Goal: Find specific page/section

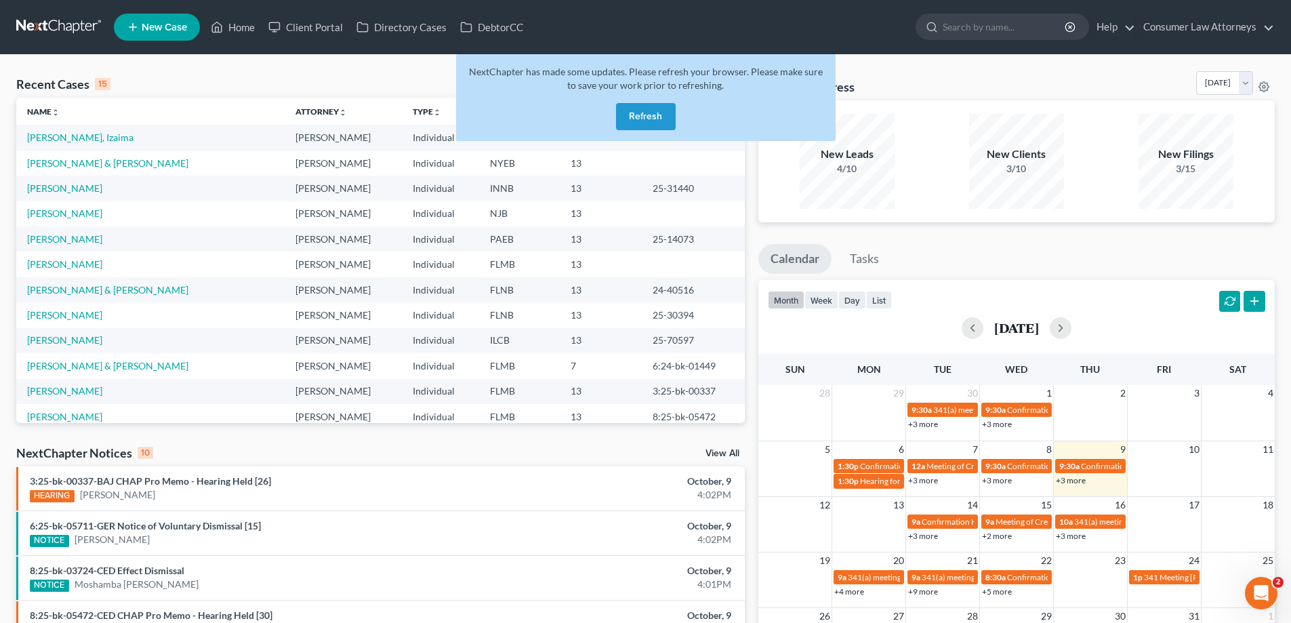
click at [655, 108] on button "Refresh" at bounding box center [646, 116] width 60 height 27
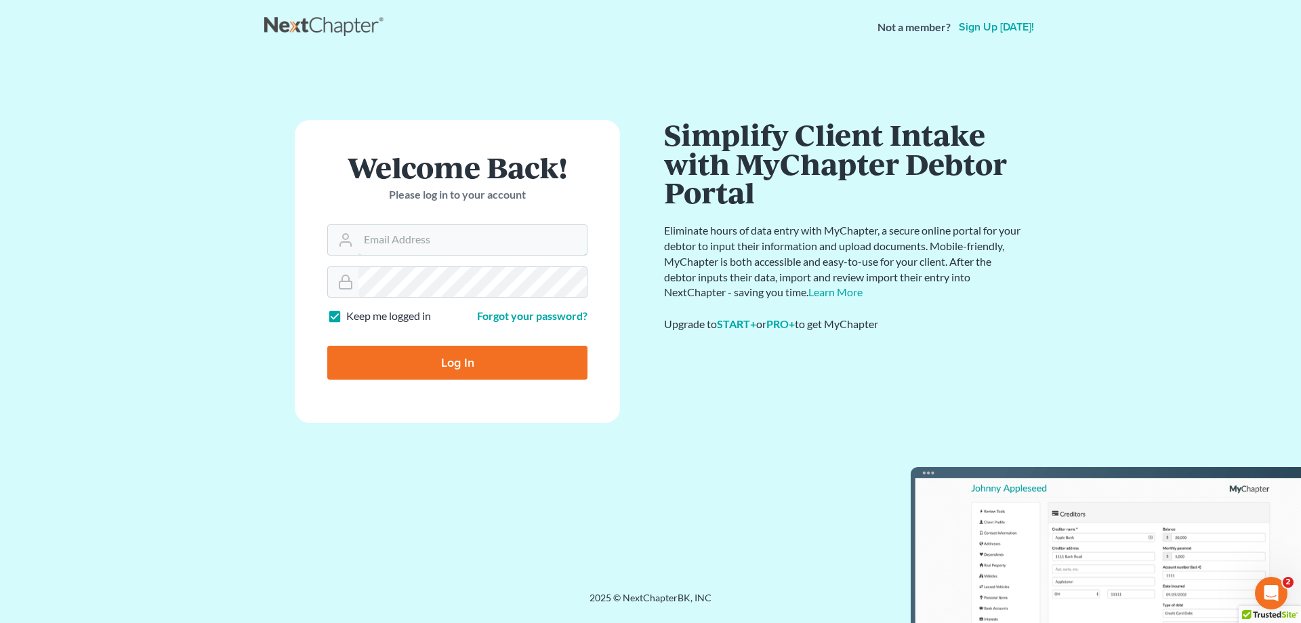
type input "[EMAIL_ADDRESS][DOMAIN_NAME]"
click at [431, 360] on input "Log In" at bounding box center [457, 363] width 260 height 34
type input "Thinking..."
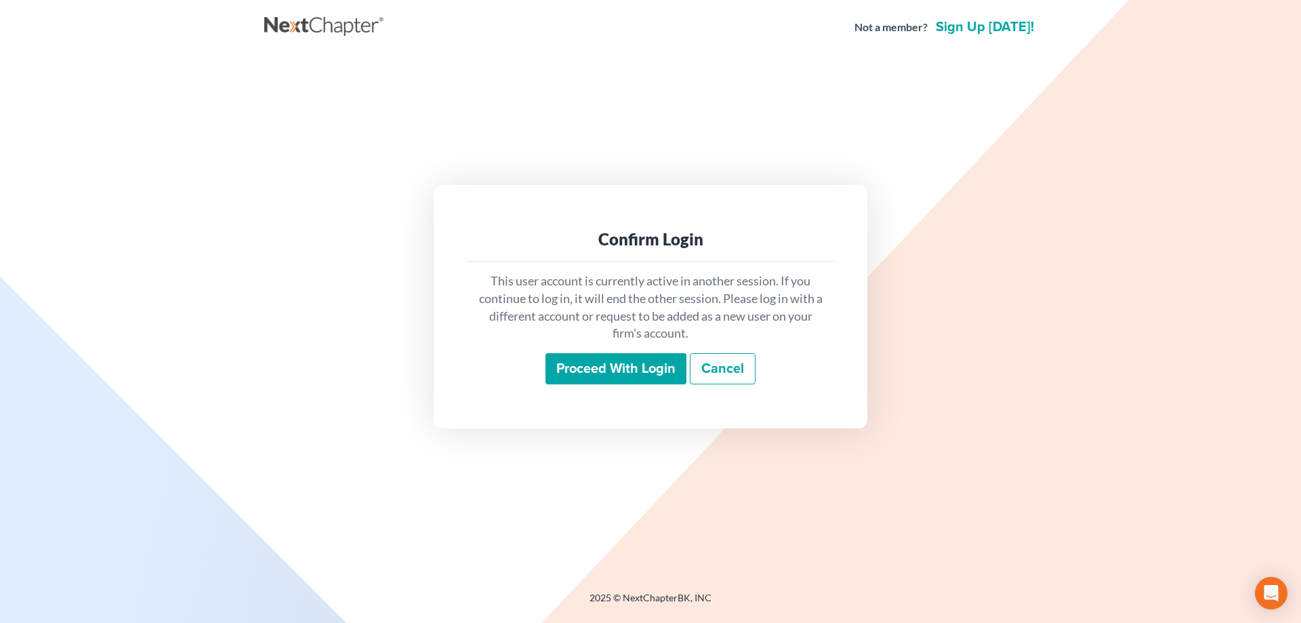
click at [647, 363] on input "Proceed with login" at bounding box center [616, 368] width 141 height 31
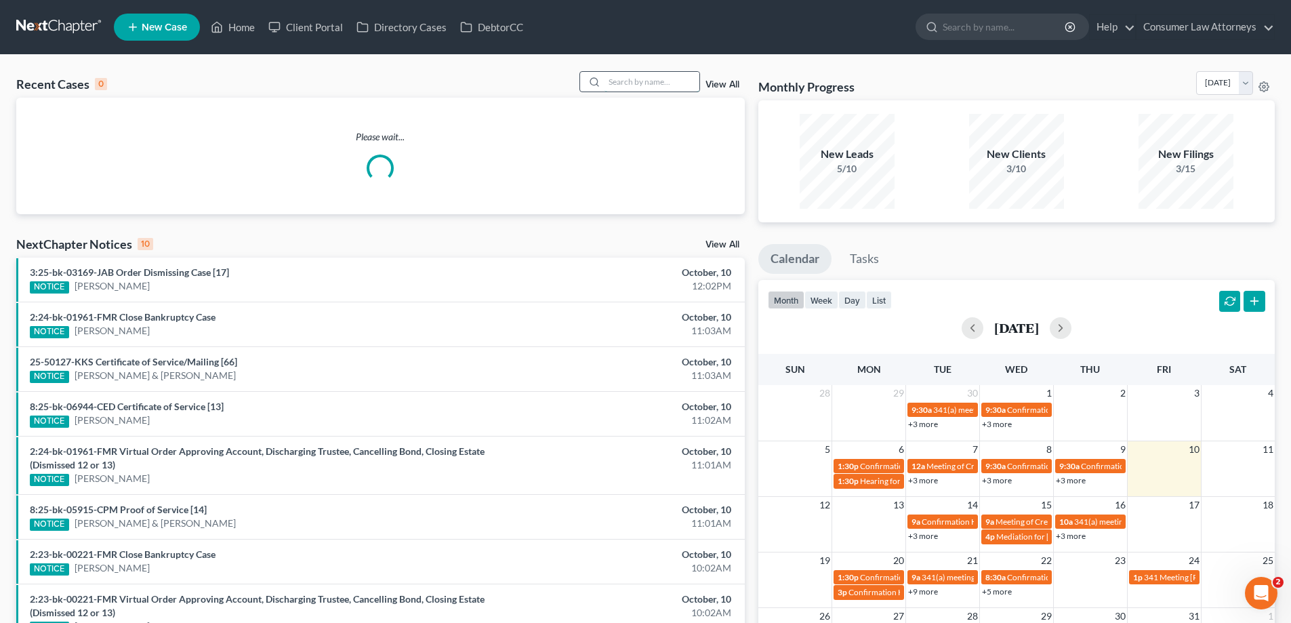
click at [653, 87] on input "search" at bounding box center [652, 82] width 95 height 20
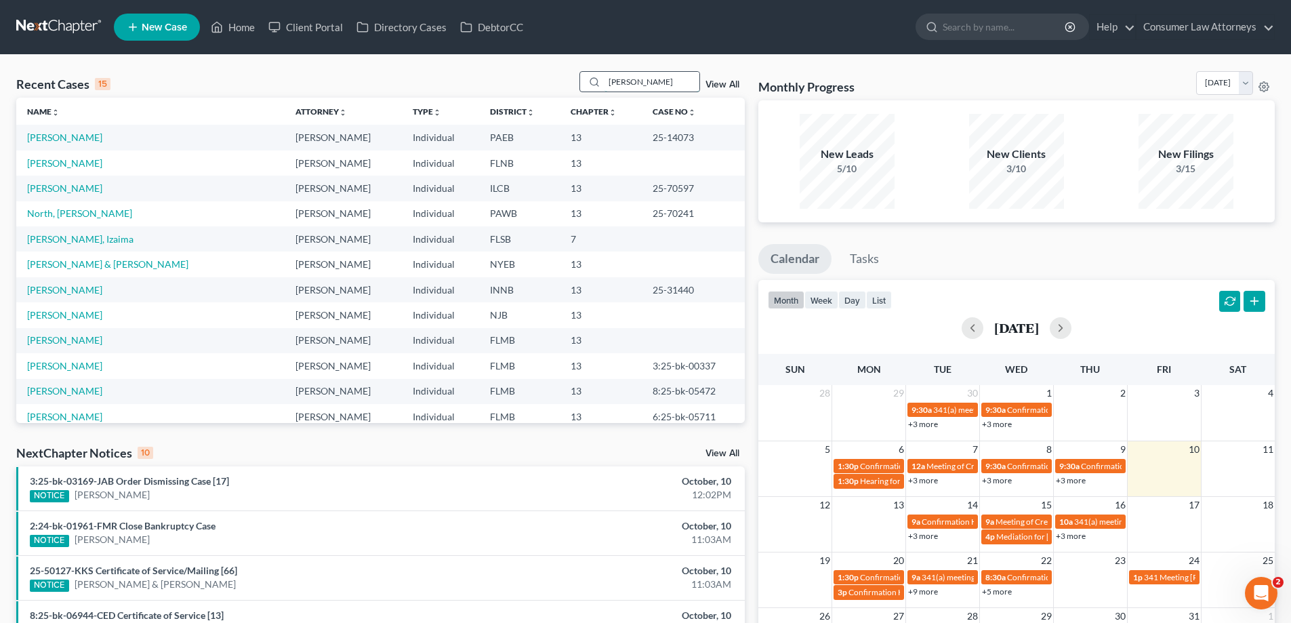
type input "[PERSON_NAME]"
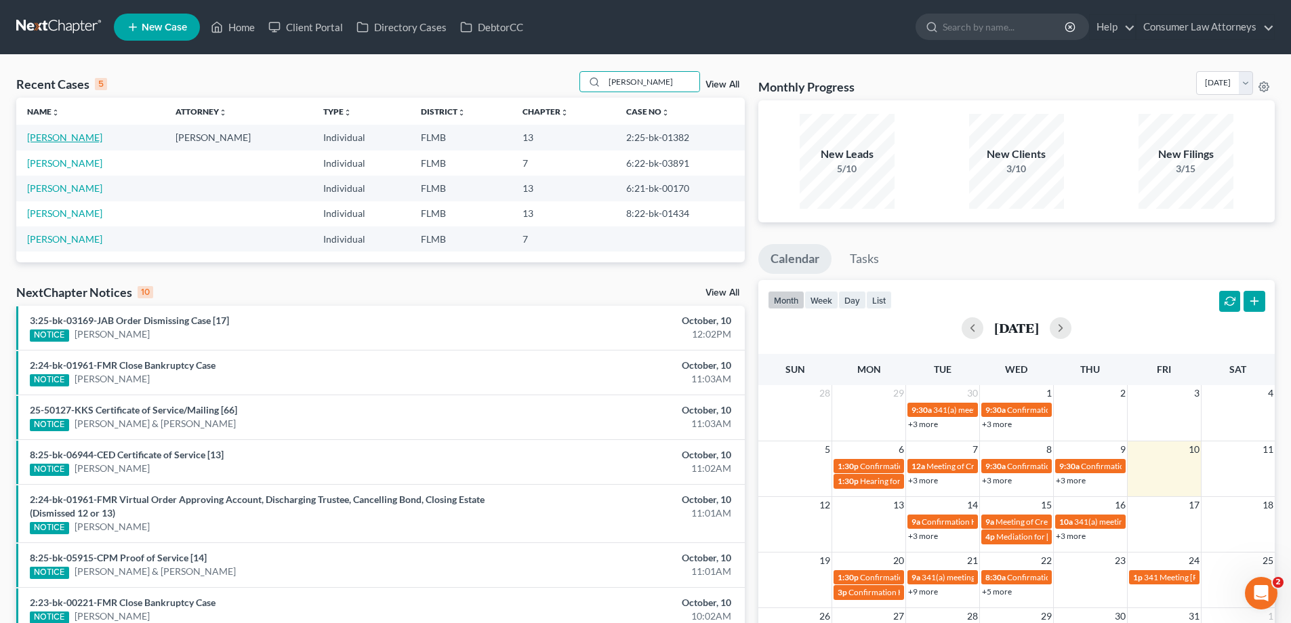
click at [74, 137] on link "[PERSON_NAME]" at bounding box center [64, 137] width 75 height 12
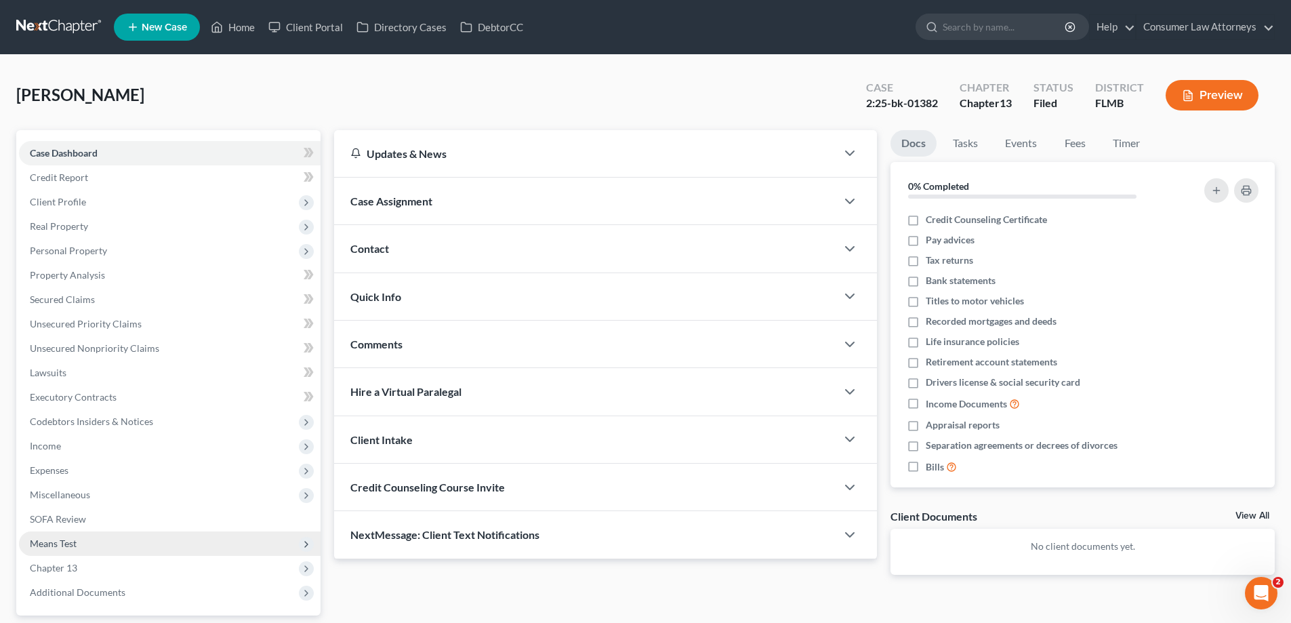
scroll to position [122, 0]
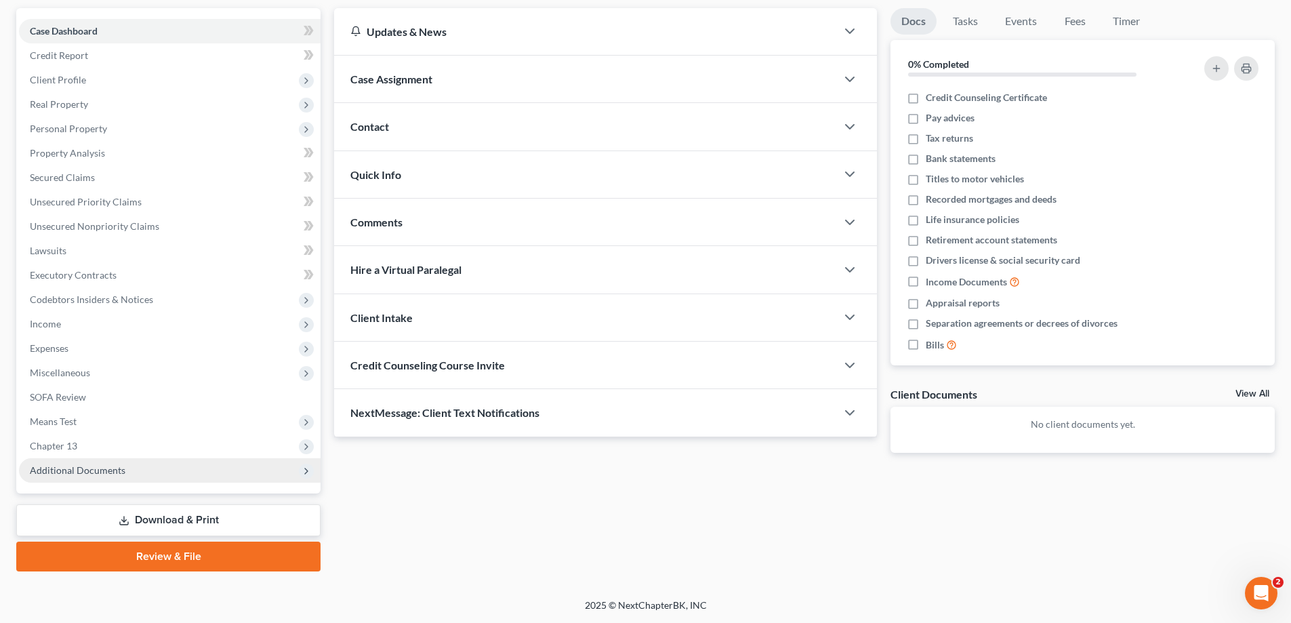
click at [73, 468] on span "Additional Documents" at bounding box center [78, 470] width 96 height 12
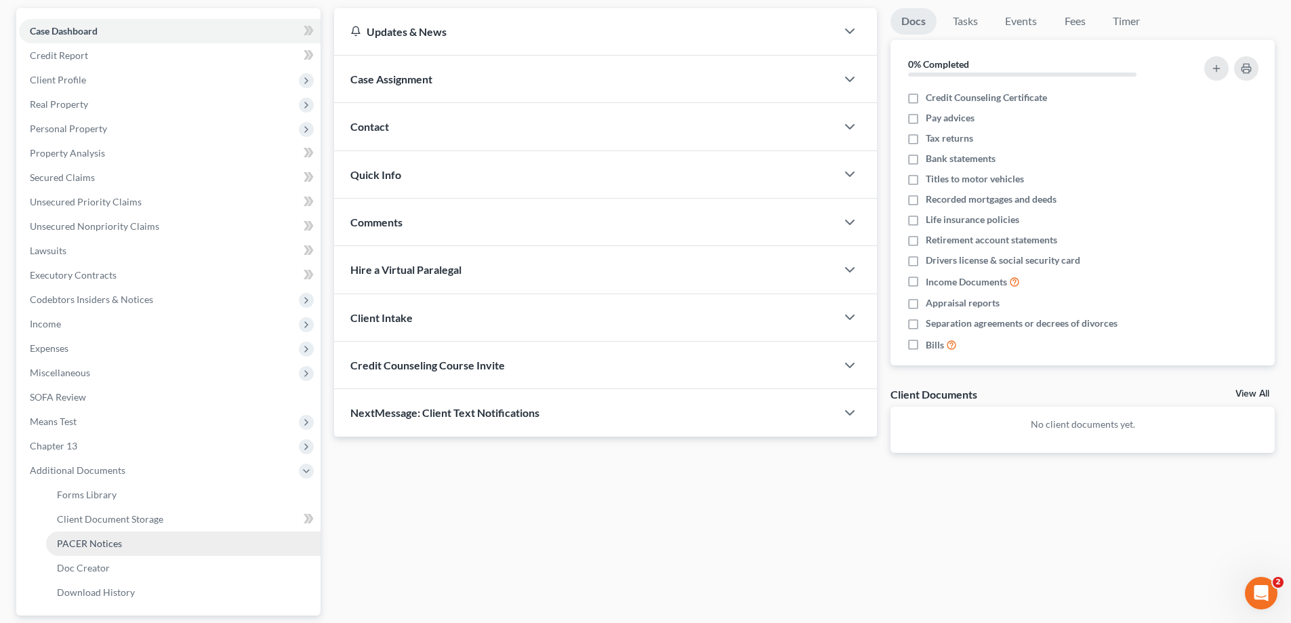
click at [99, 546] on span "PACER Notices" at bounding box center [89, 543] width 65 height 12
